Goal: Information Seeking & Learning: Find specific page/section

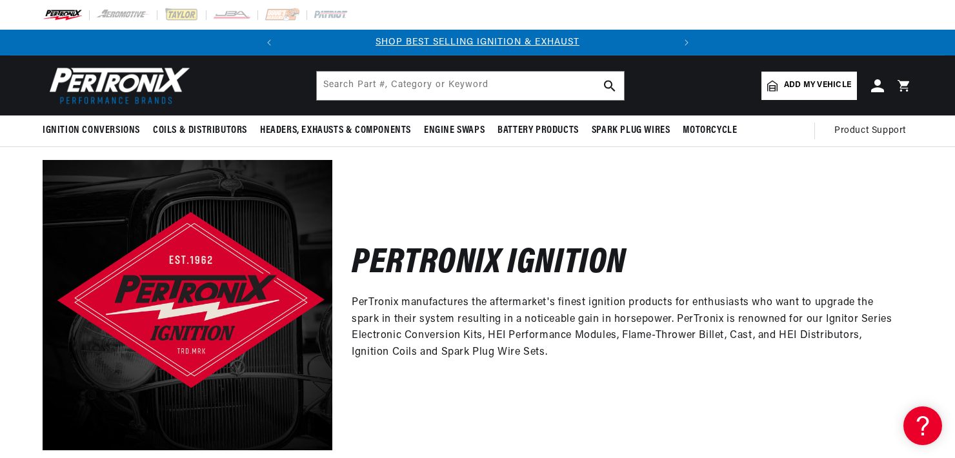
scroll to position [401, 0]
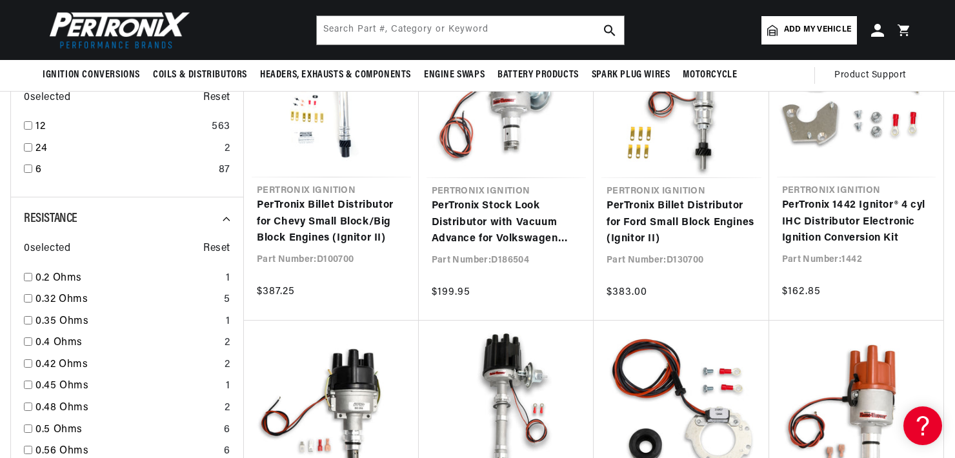
scroll to position [0, 391]
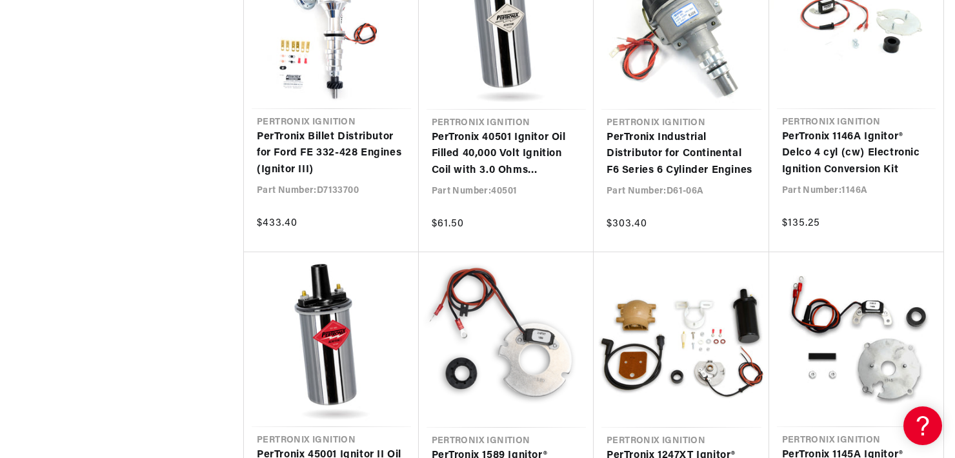
drag, startPoint x: 954, startPoint y: 308, endPoint x: 955, endPoint y: 356, distance: 48.4
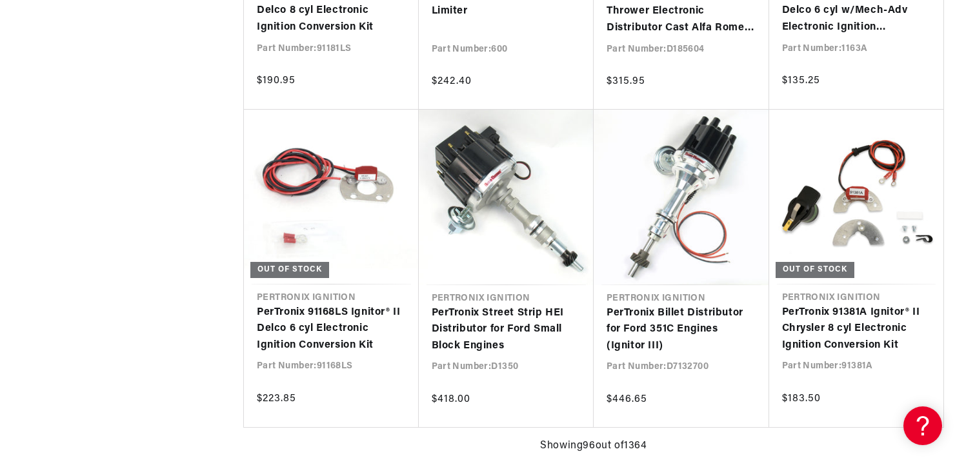
scroll to position [0, 391]
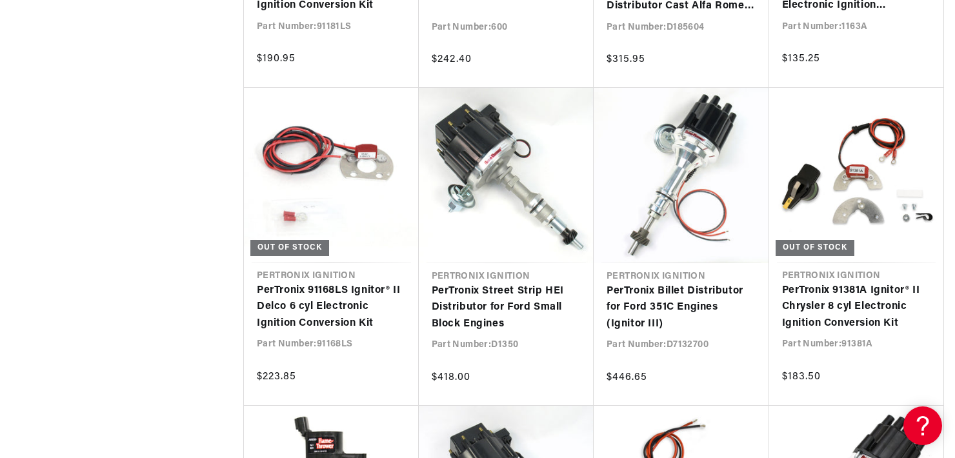
scroll to position [8120, 0]
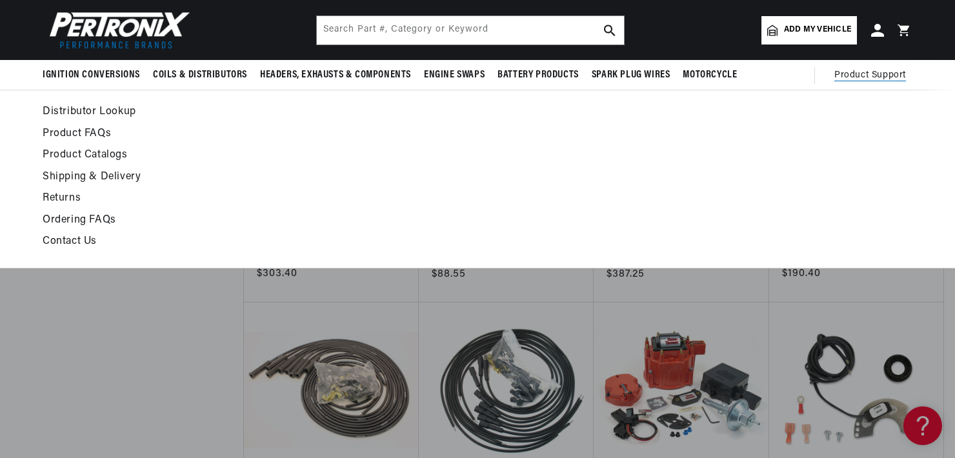
click at [72, 239] on link "Contact Us" at bounding box center [360, 242] width 634 height 18
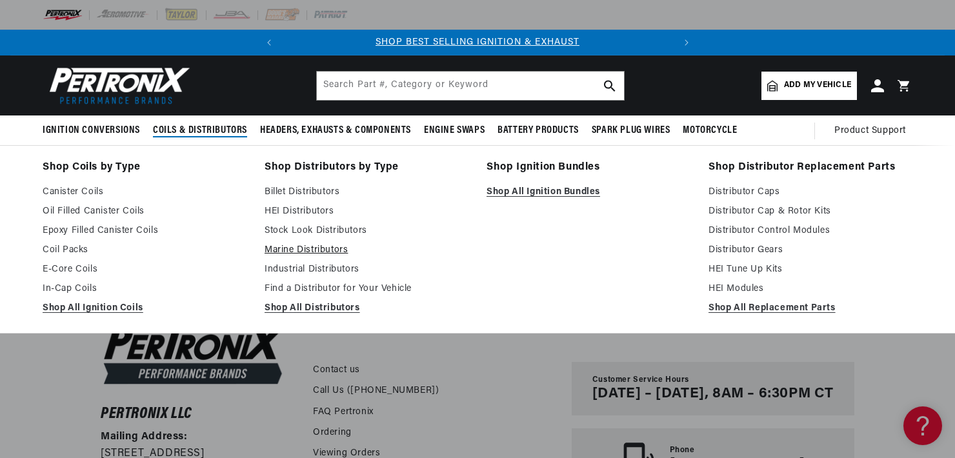
click at [306, 248] on link "Marine Distributors" at bounding box center [367, 250] width 204 height 15
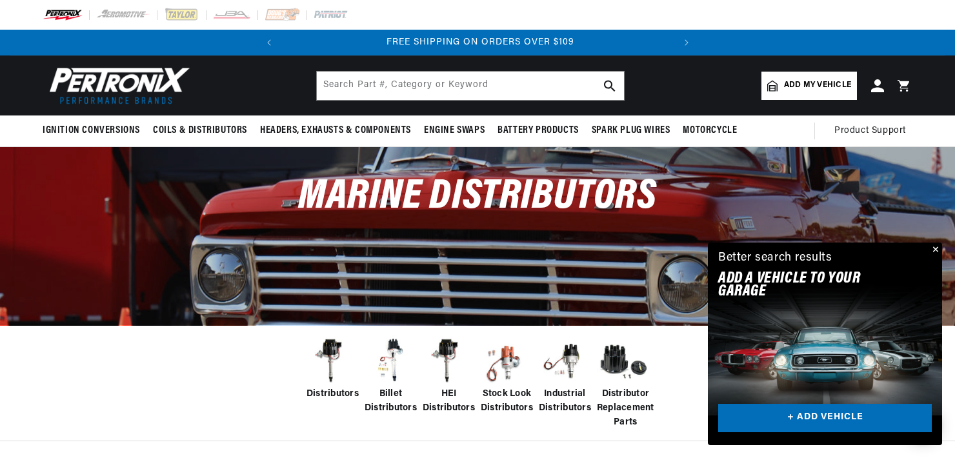
scroll to position [0, 391]
click at [934, 249] on button "Close" at bounding box center [933, 250] width 15 height 15
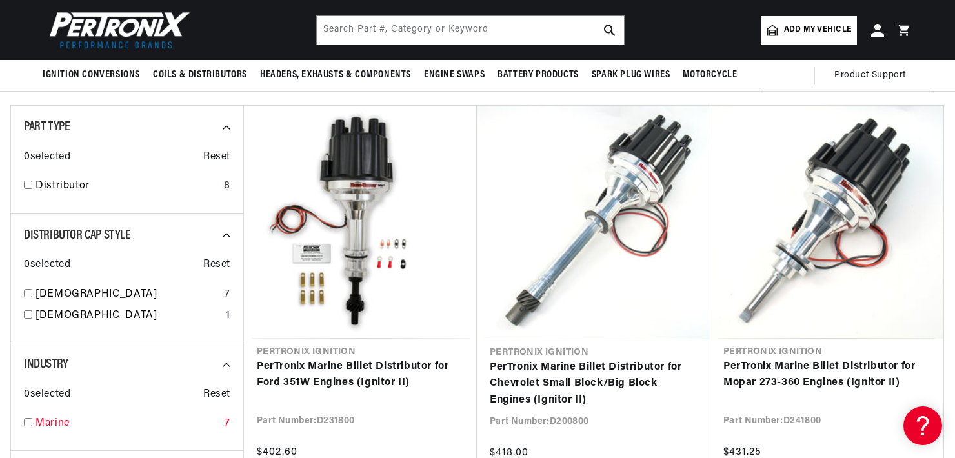
click at [28, 421] on input "checkbox" at bounding box center [28, 422] width 8 height 8
checkbox input "true"
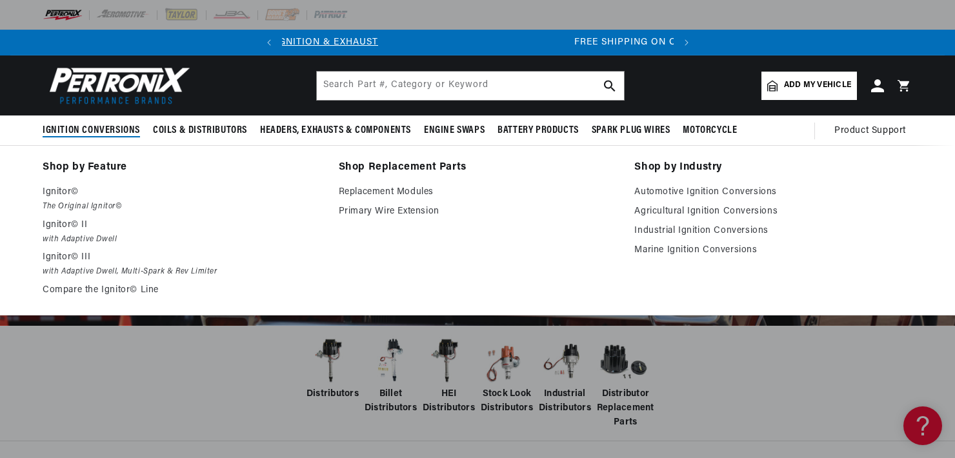
scroll to position [0, 391]
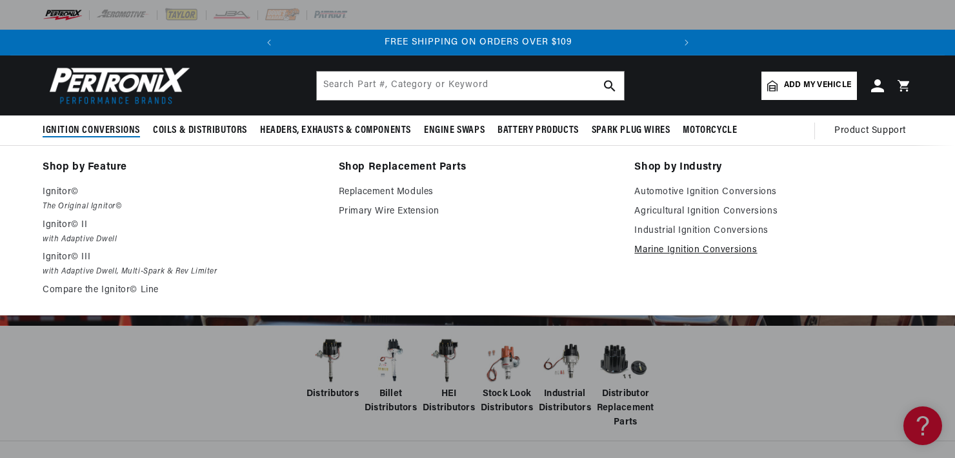
click at [646, 248] on link "Marine Ignition Conversions" at bounding box center [773, 250] width 278 height 15
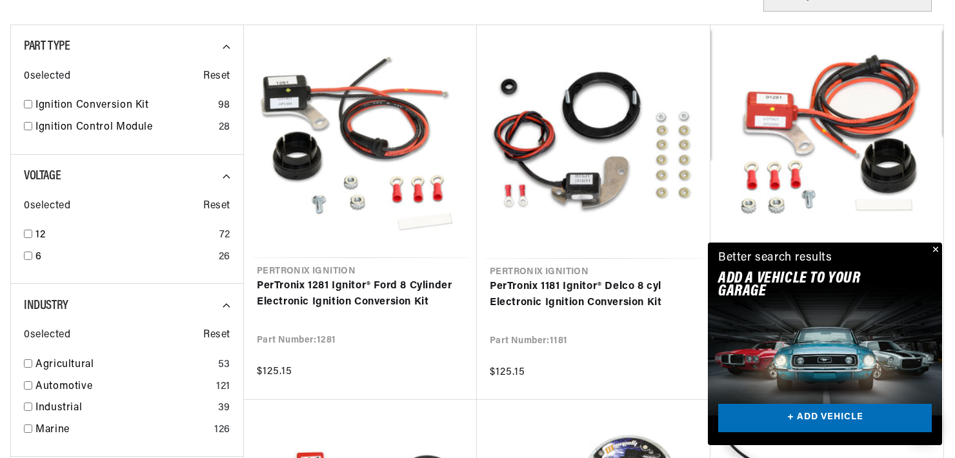
scroll to position [0, 391]
click at [934, 249] on button "Close" at bounding box center [933, 250] width 15 height 15
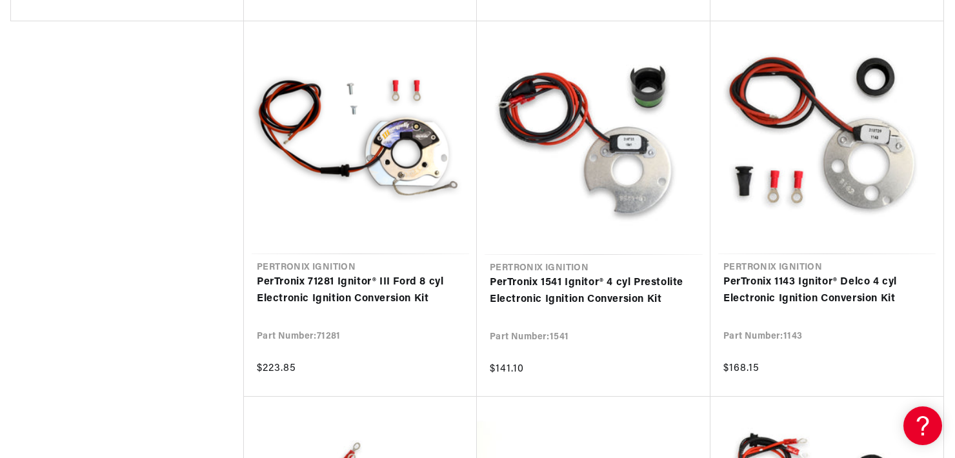
scroll to position [1556, 0]
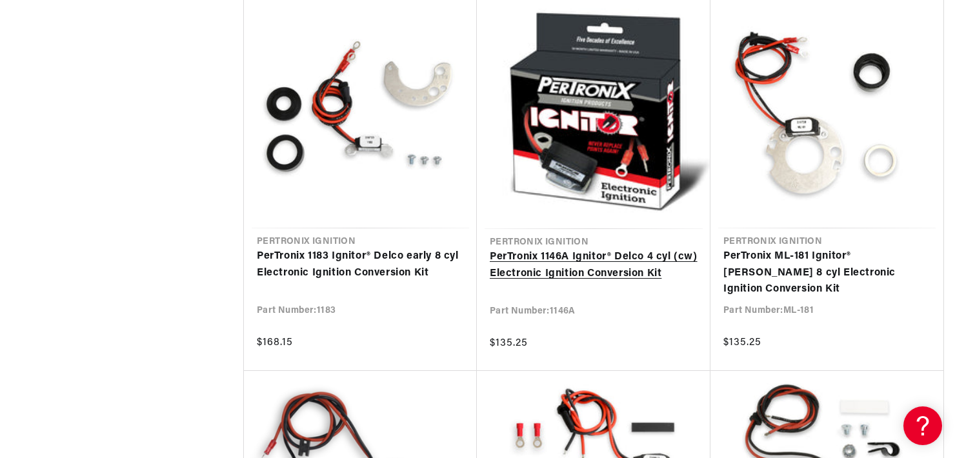
click at [551, 266] on link "PerTronix 1146A Ignitor® Delco 4 cyl (cw) Electronic Ignition Conversion Kit" at bounding box center [594, 265] width 208 height 33
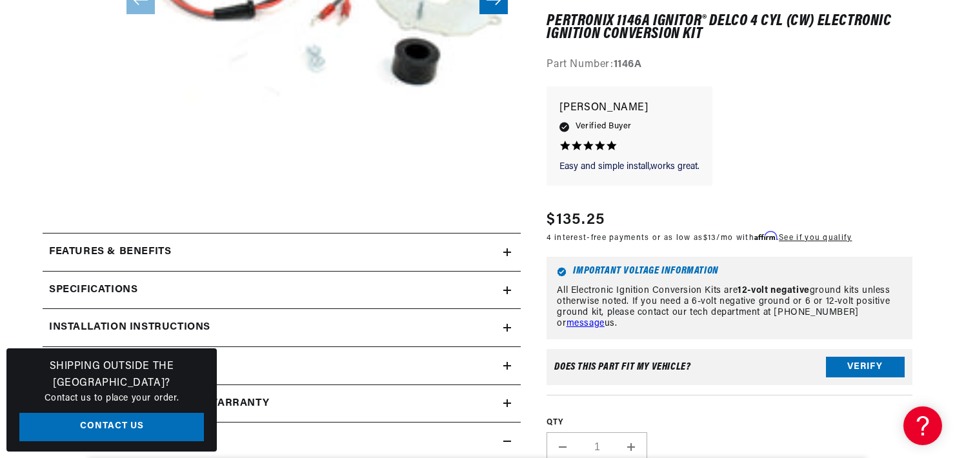
scroll to position [0, 391]
click at [506, 250] on icon at bounding box center [507, 252] width 8 height 8
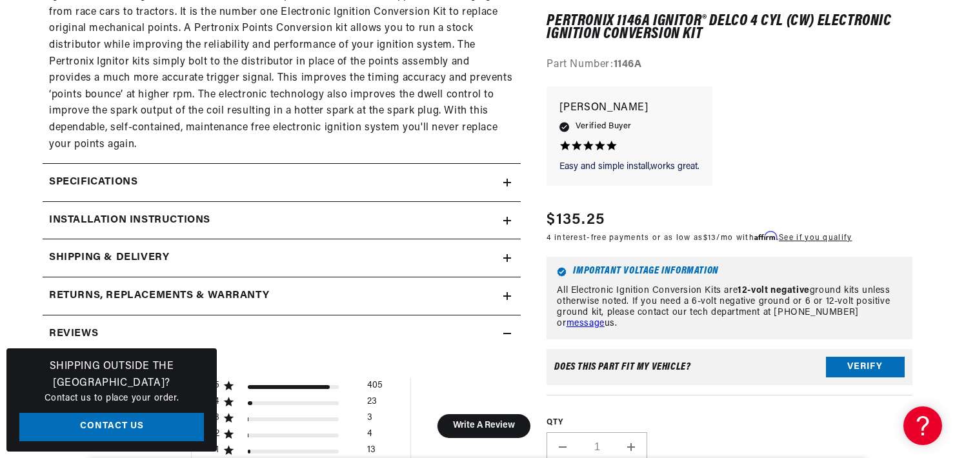
scroll to position [0, 0]
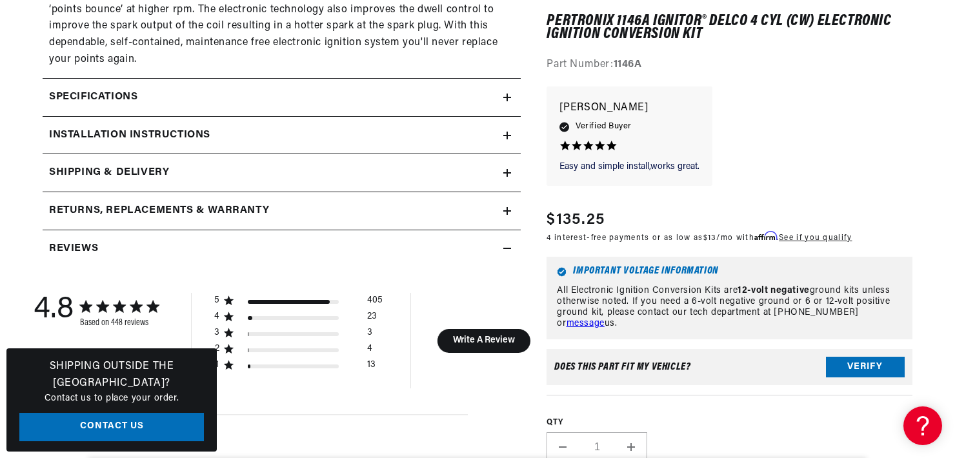
click at [508, 94] on icon at bounding box center [507, 98] width 8 height 8
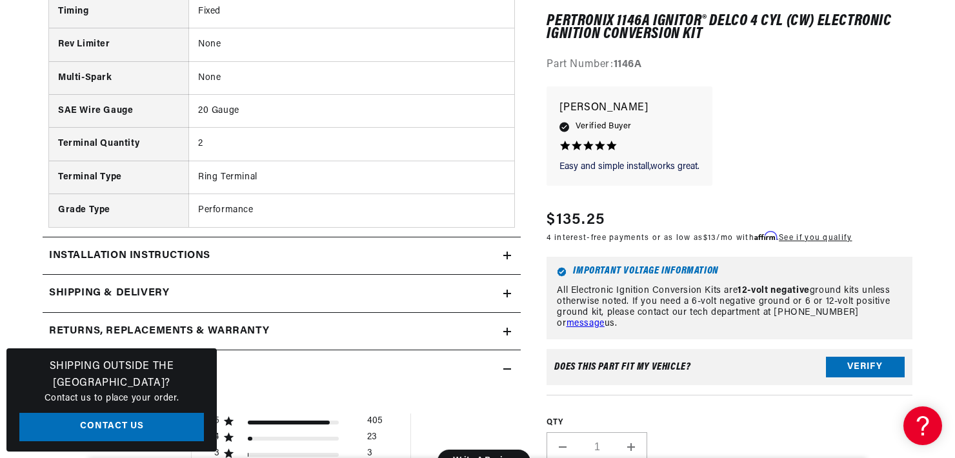
click at [505, 254] on icon at bounding box center [507, 256] width 8 height 8
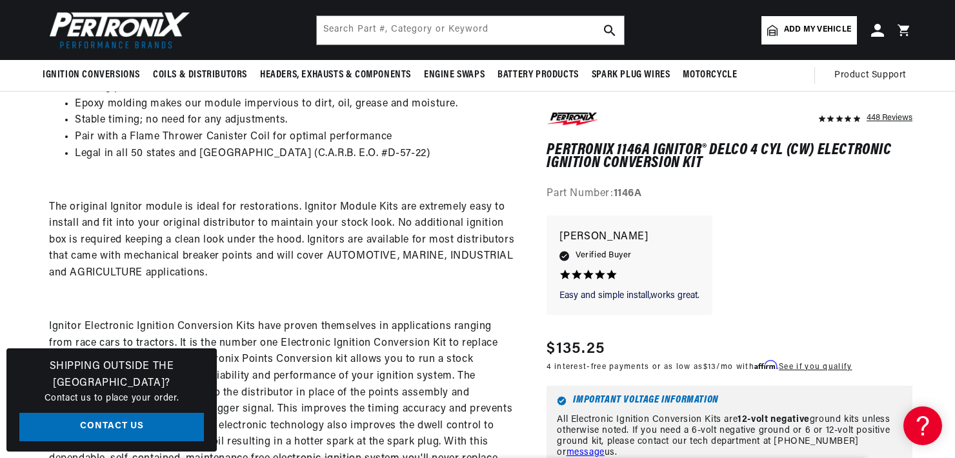
drag, startPoint x: 954, startPoint y: 101, endPoint x: 957, endPoint y: 127, distance: 26.6
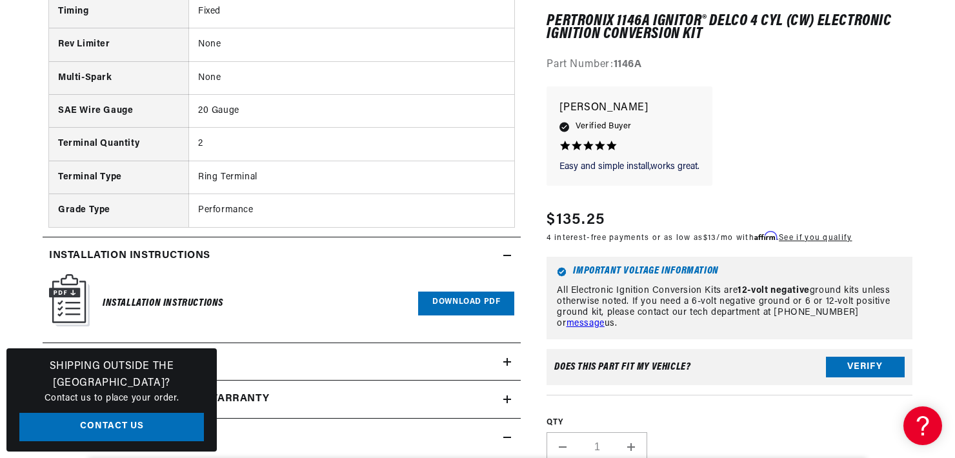
click at [68, 295] on img at bounding box center [69, 300] width 41 height 52
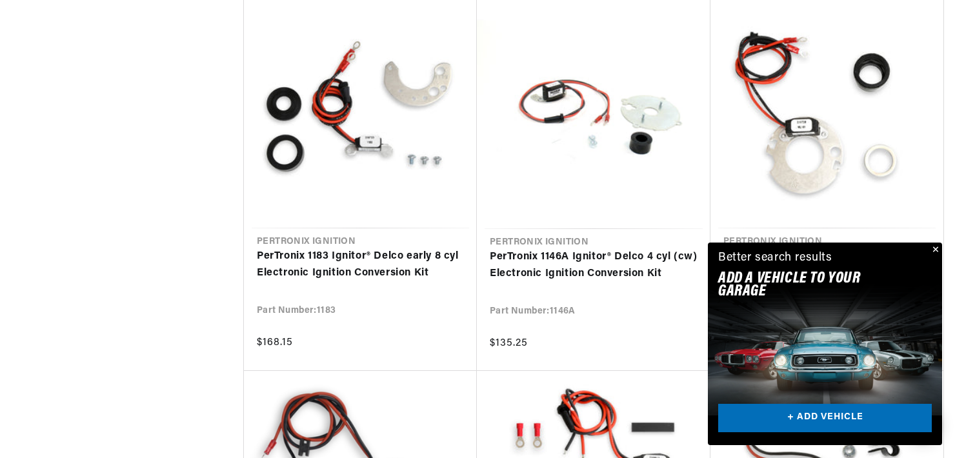
scroll to position [0, 391]
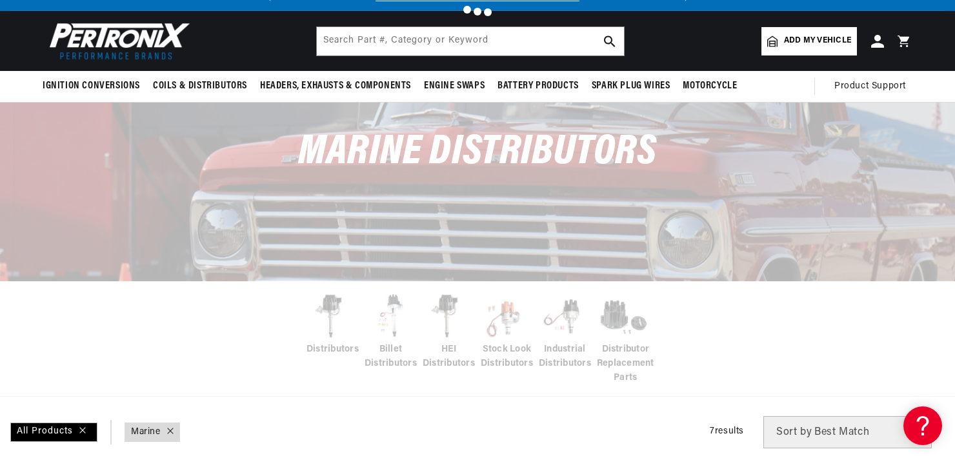
checkbox input "false"
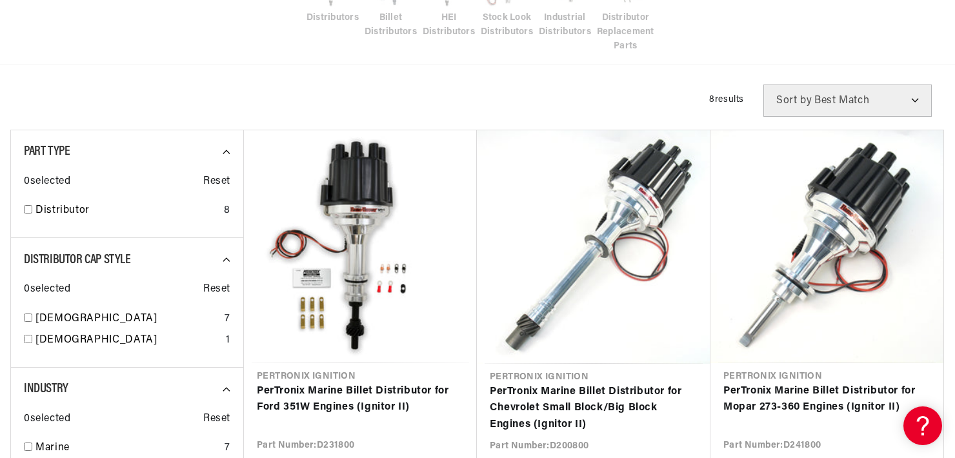
scroll to position [401, 0]
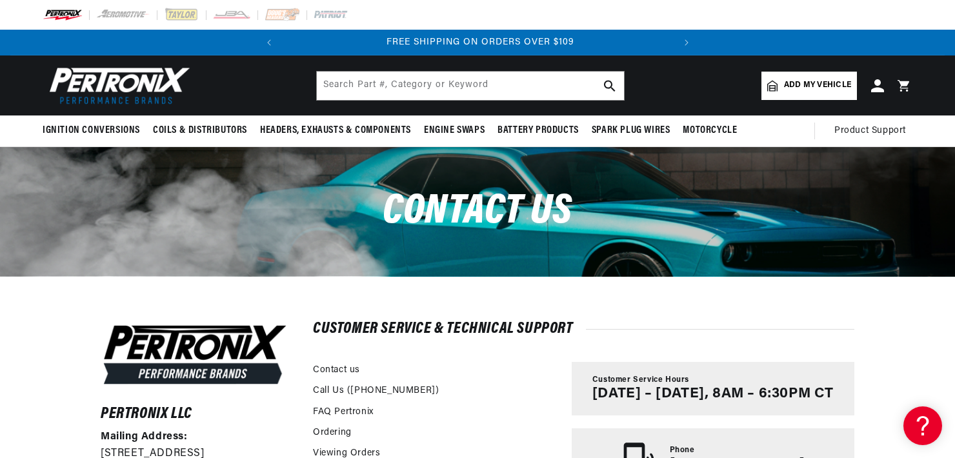
scroll to position [0, 391]
click at [342, 86] on input "text" at bounding box center [470, 86] width 307 height 28
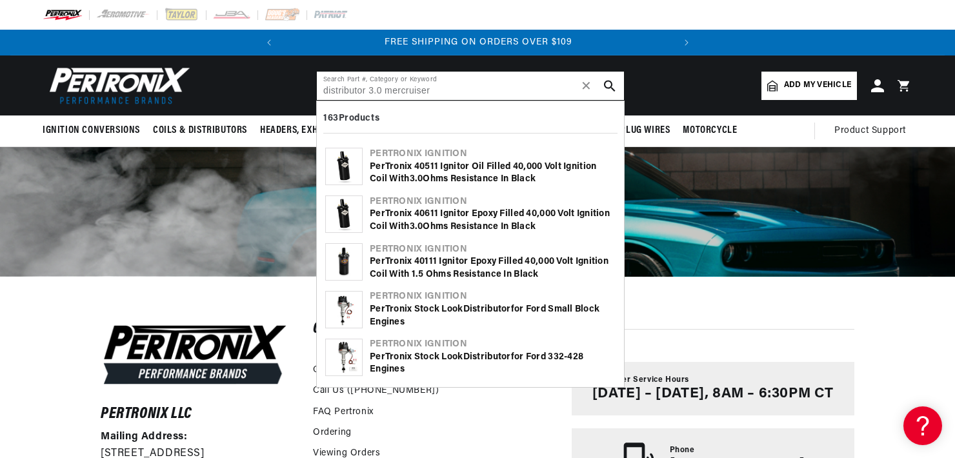
type input "distributor 3.0 mercruiser"
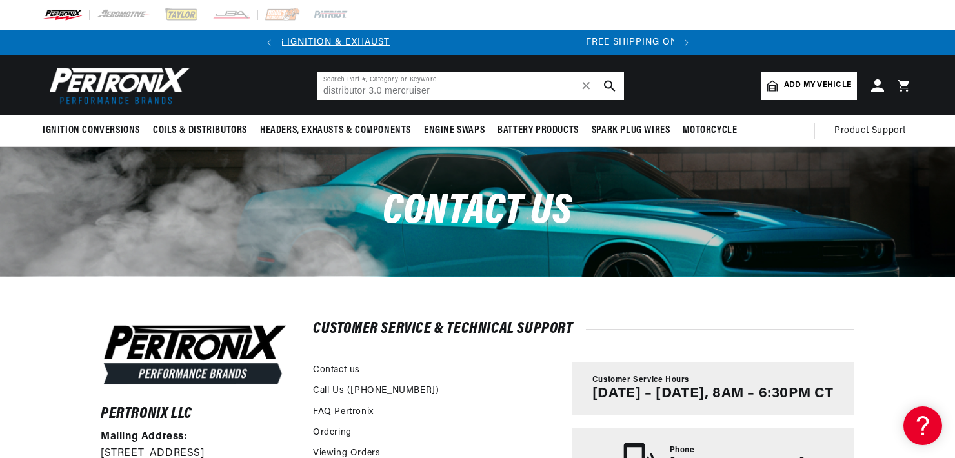
scroll to position [0, 78]
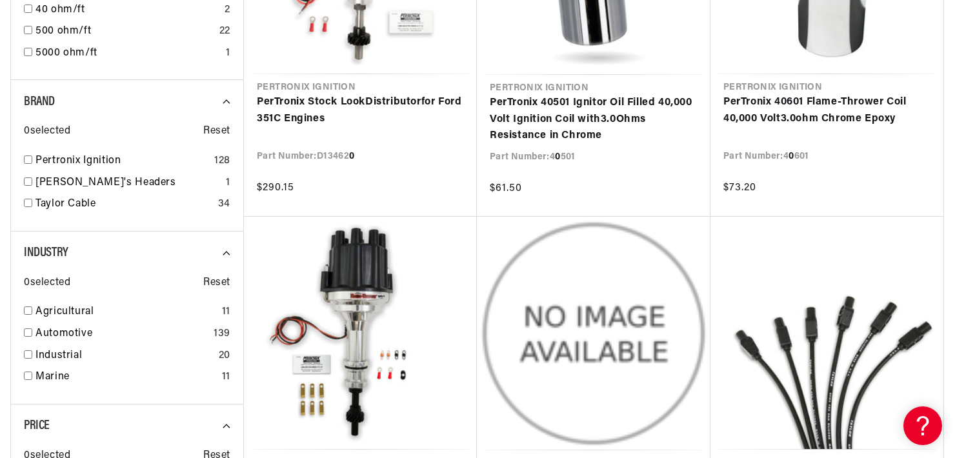
scroll to position [1604, 0]
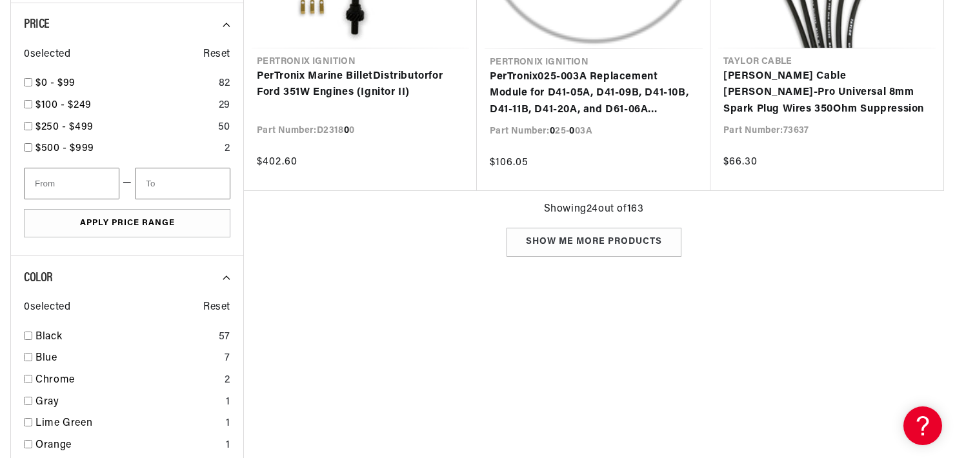
type input "distributor 3.0"
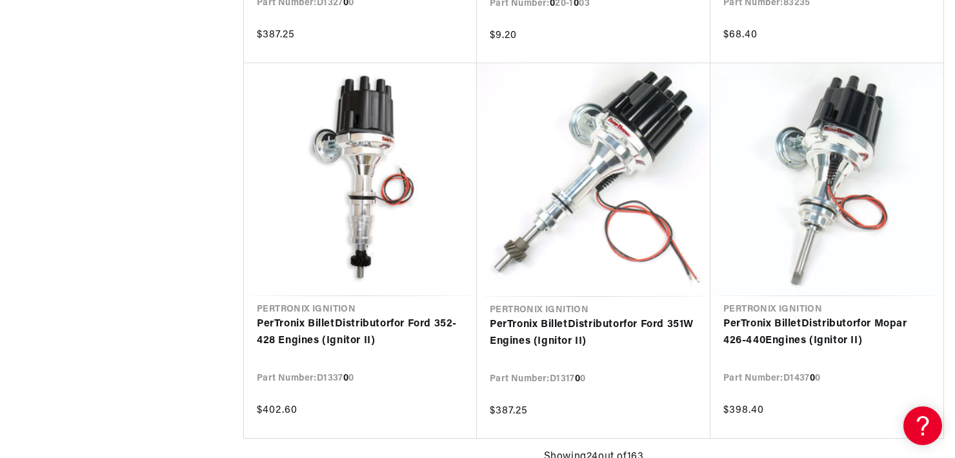
scroll to position [0, 391]
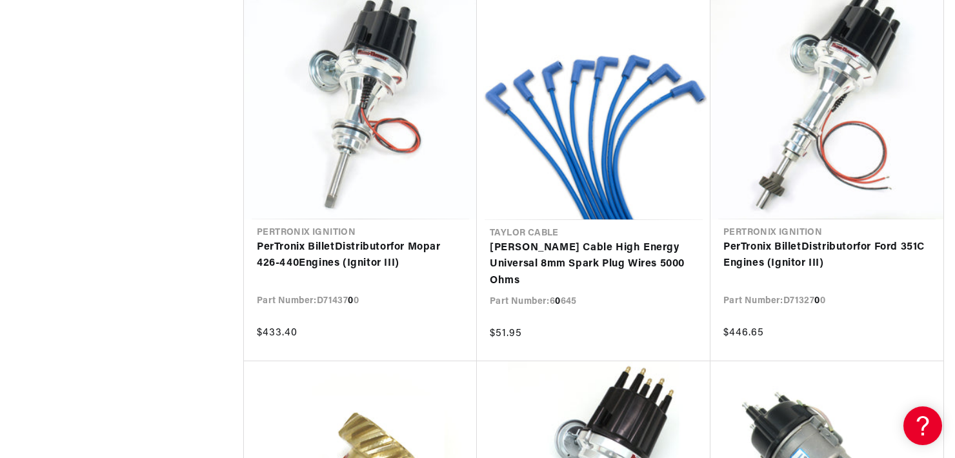
scroll to position [0, 391]
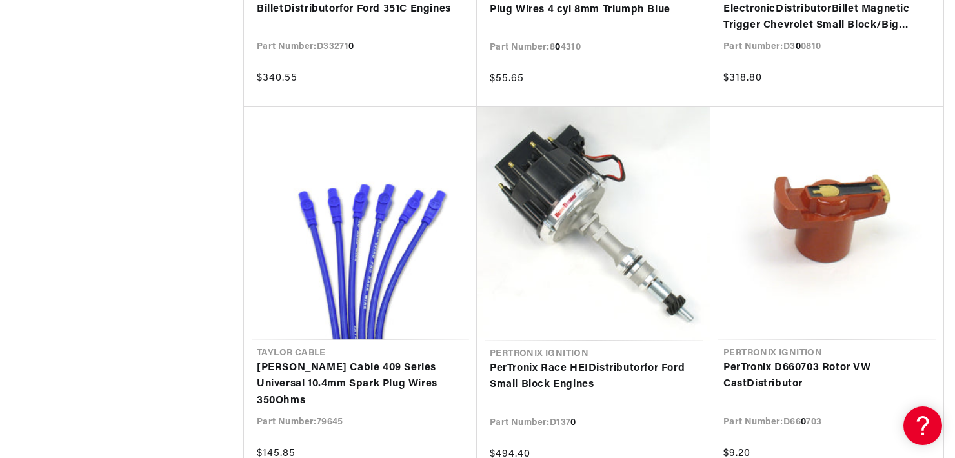
scroll to position [6873, 0]
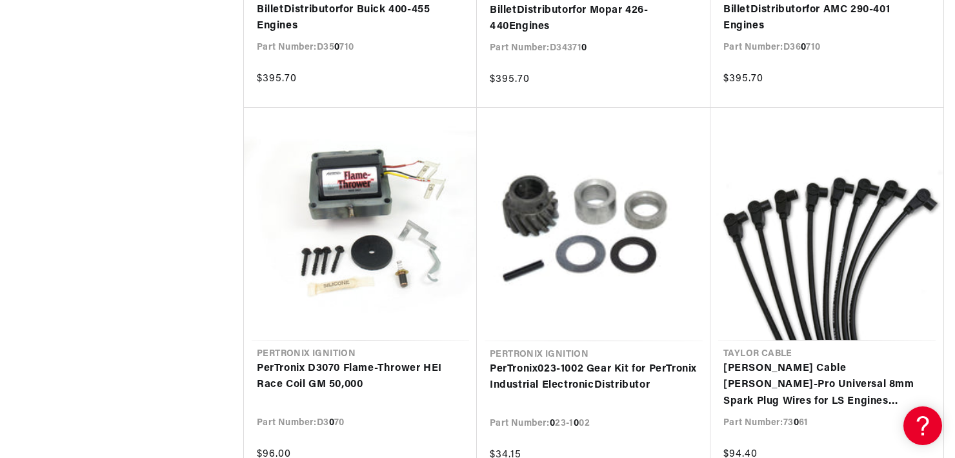
scroll to position [0, 391]
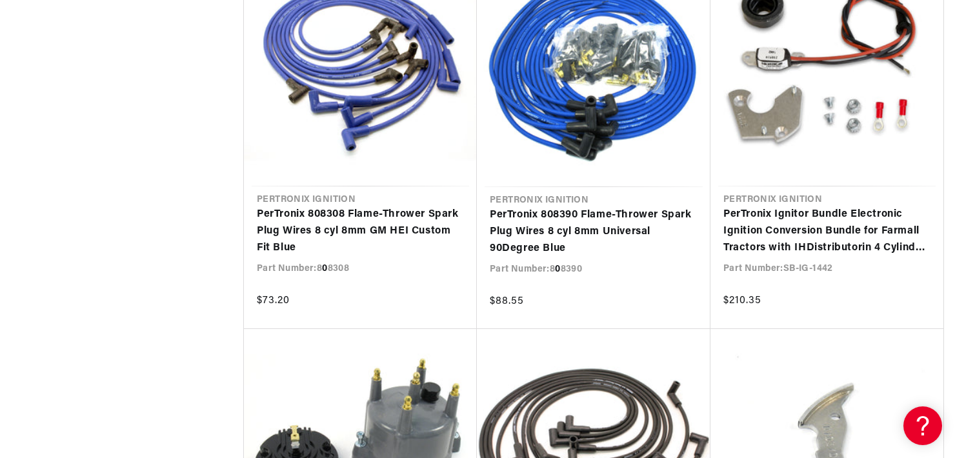
scroll to position [11576, 0]
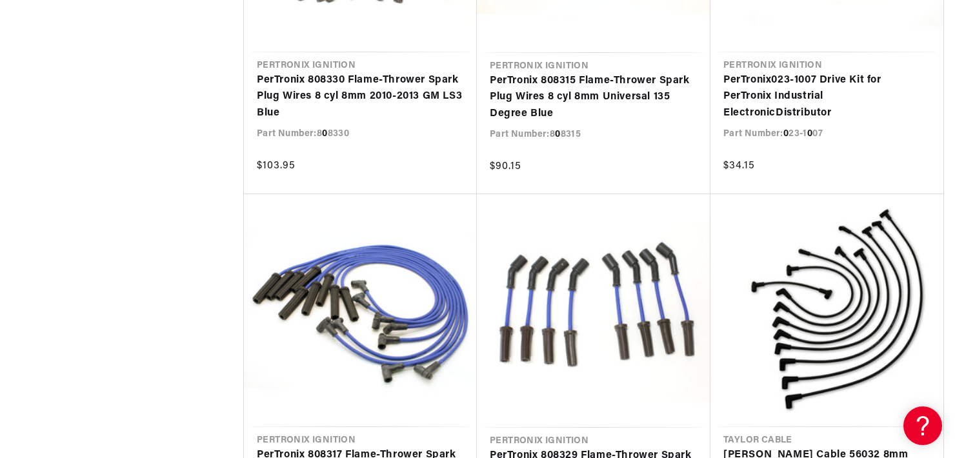
scroll to position [13180, 0]
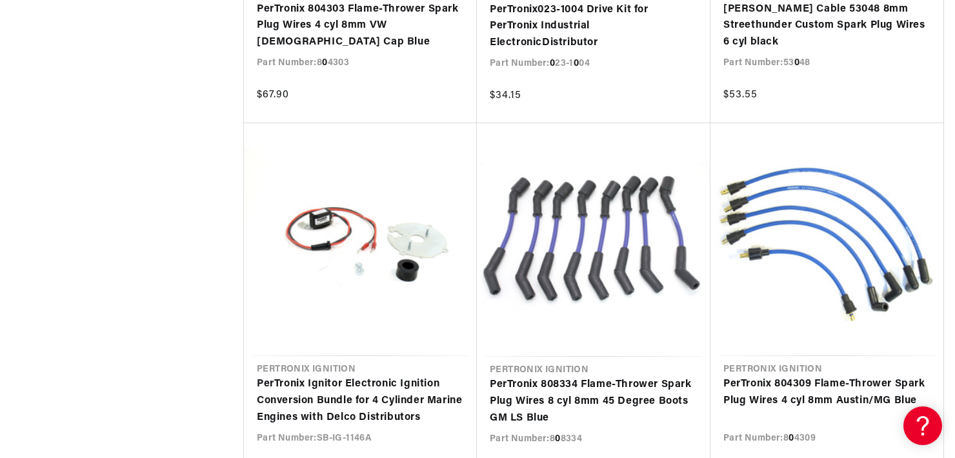
scroll to position [14784, 0]
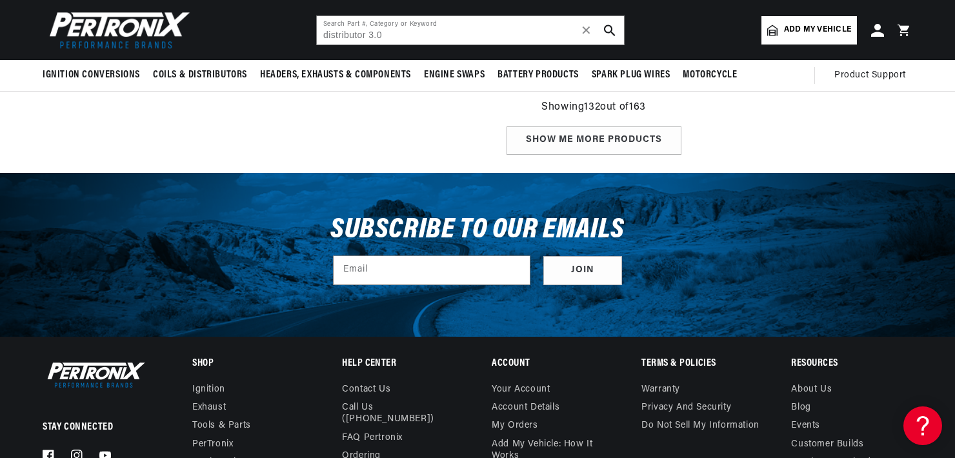
scroll to position [15020, 0]
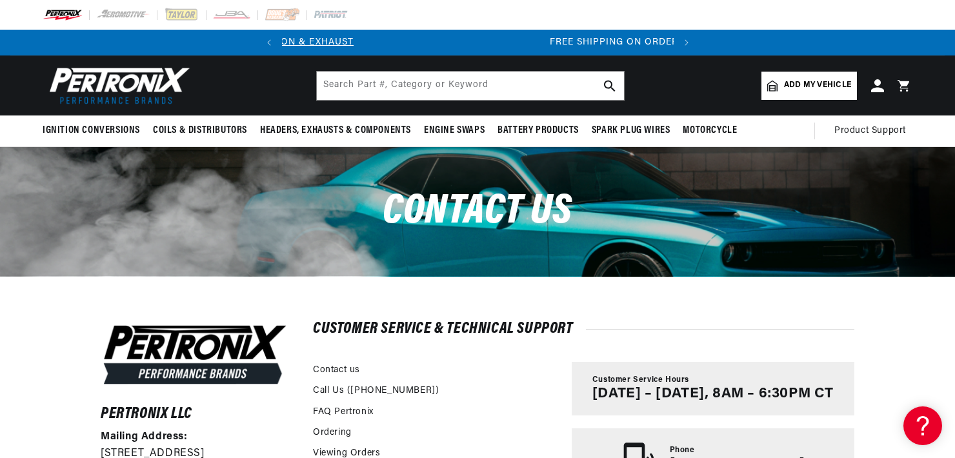
scroll to position [0, 391]
